Goal: Obtain resource: Obtain resource

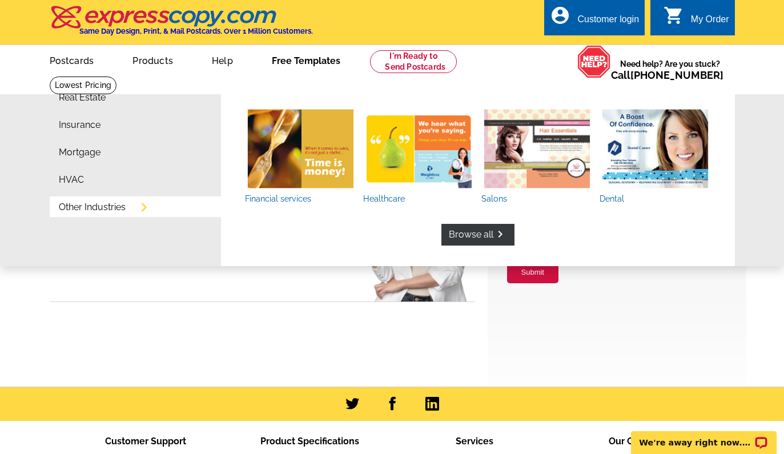
click at [92, 203] on link "Other Industries" at bounding box center [92, 207] width 67 height 9
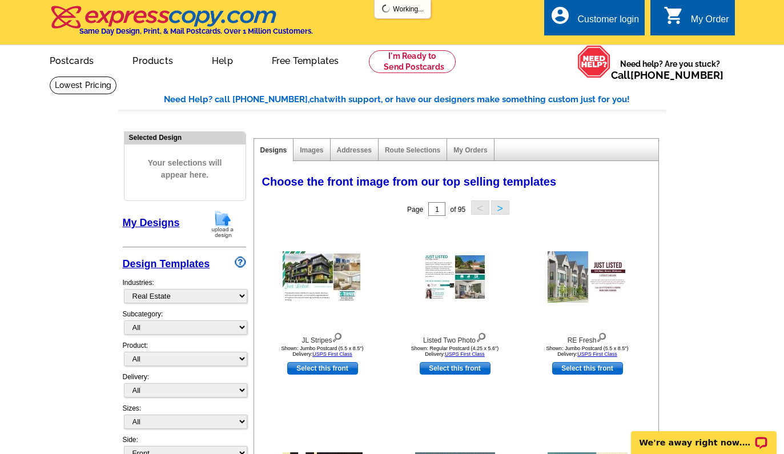
scroll to position [57, 0]
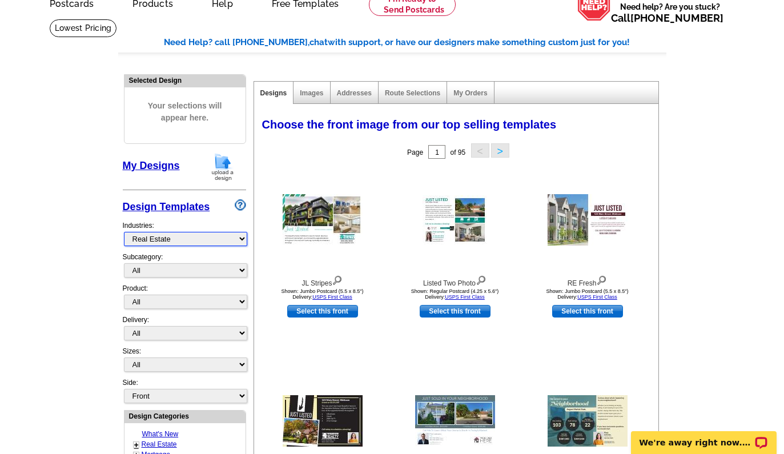
click at [239, 240] on select "What's New Real Estate Mortgage Insurance HVAC Dental Solar EDDM - NEW! Calenda…" at bounding box center [185, 239] width 123 height 14
select select "715"
click at [124, 232] on select "What's New Real Estate Mortgage Insurance HVAC Dental Solar EDDM - NEW! Calenda…" at bounding box center [185, 239] width 123 height 14
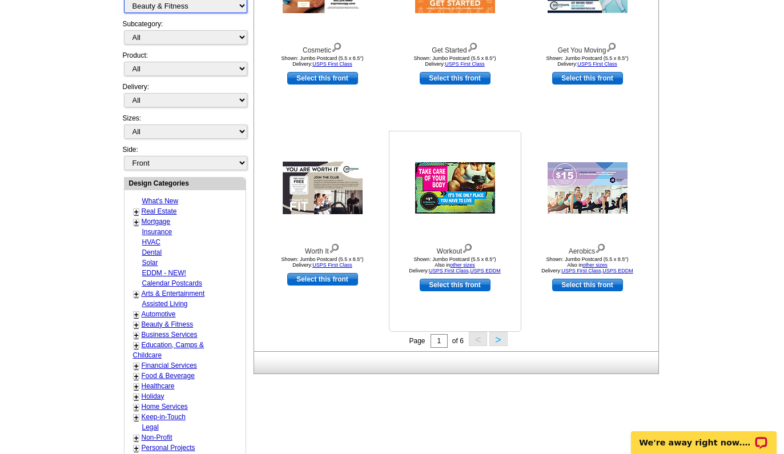
scroll to position [285, 0]
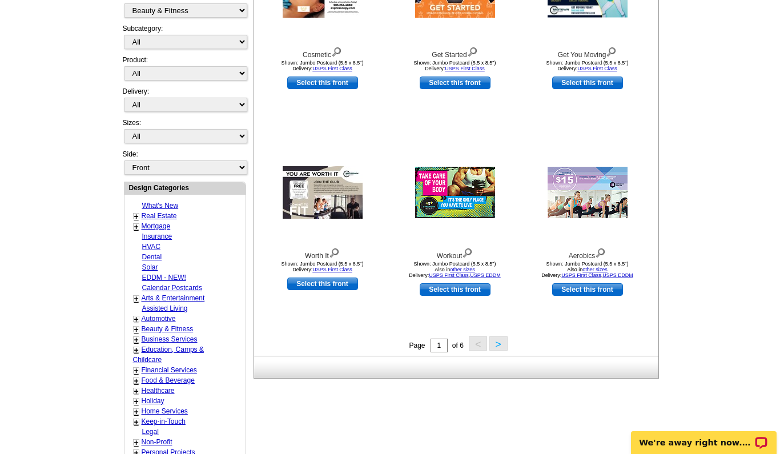
click at [499, 341] on button ">" at bounding box center [498, 343] width 18 height 14
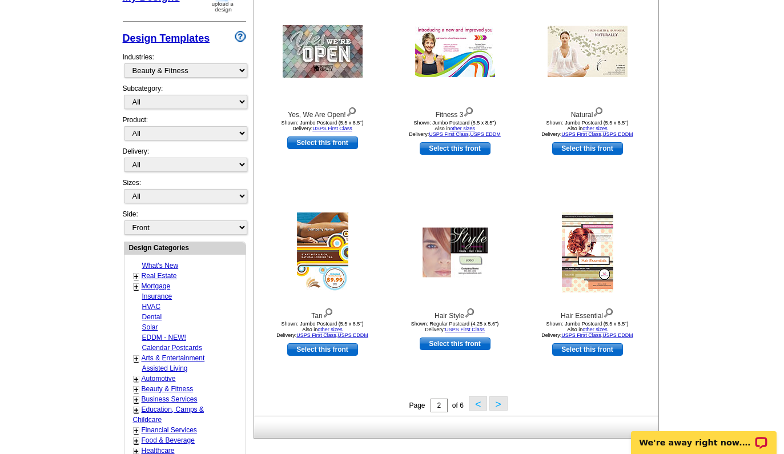
scroll to position [283, 0]
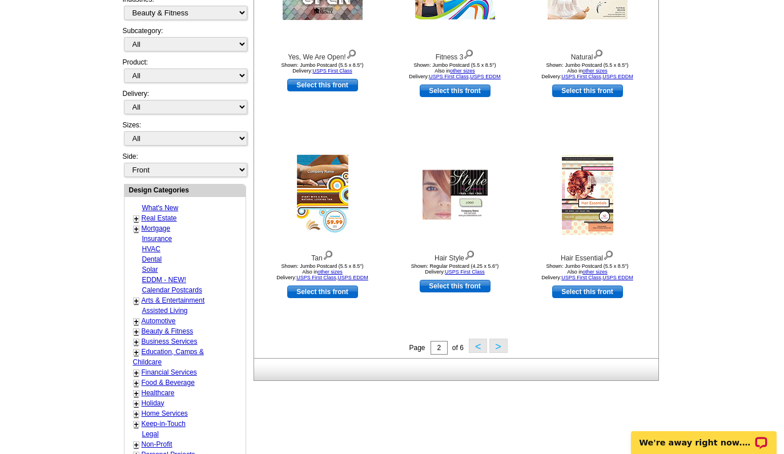
click at [499, 341] on button ">" at bounding box center [498, 345] width 18 height 14
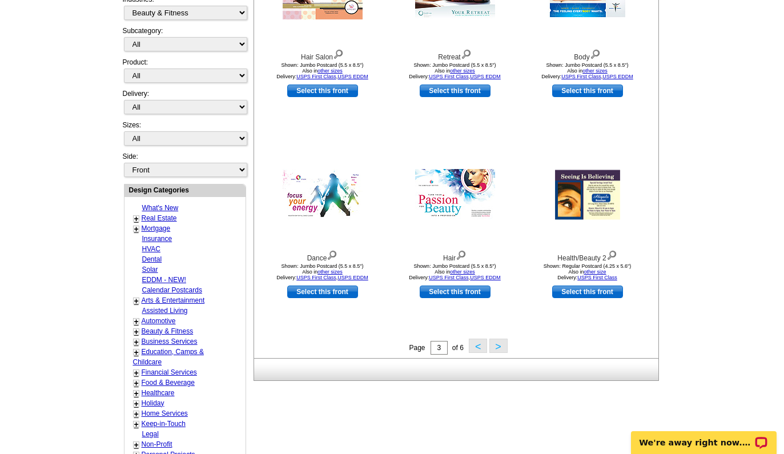
click at [498, 345] on button ">" at bounding box center [498, 345] width 18 height 14
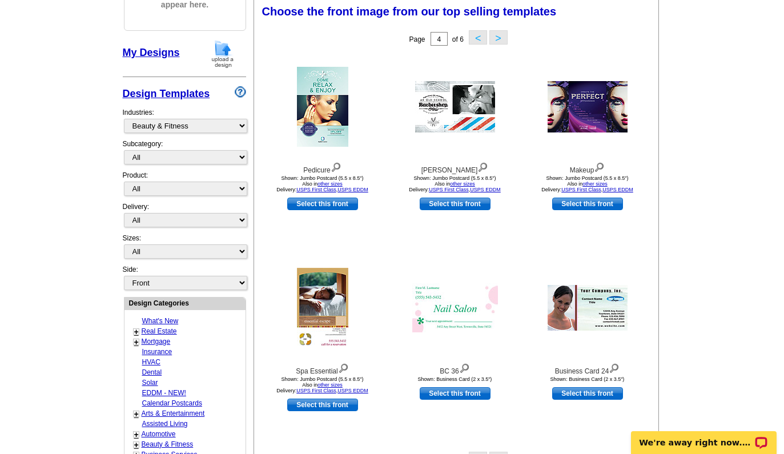
scroll to position [112, 0]
